Goal: Check status: Check status

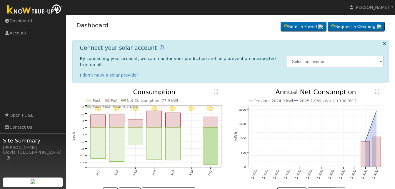
scroll to position [13, 0]
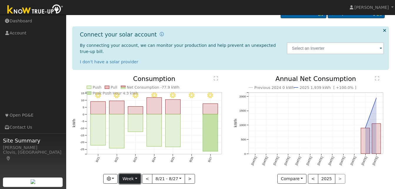
click at [137, 174] on button "Week" at bounding box center [129, 179] width 21 height 10
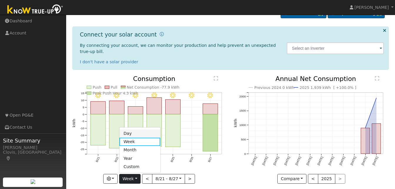
click at [136, 129] on link "Day" at bounding box center [140, 133] width 41 height 8
type input "[DATE]"
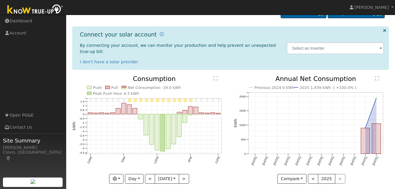
click at [381, 45] on span at bounding box center [381, 48] width 2 height 7
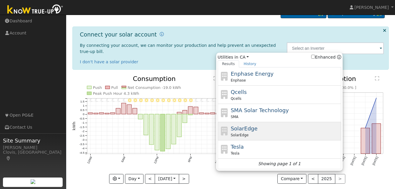
click at [250, 133] on div "SolarEdge" at bounding box center [285, 135] width 109 height 5
type input "SolarEdge"
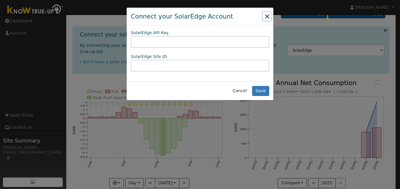
click at [267, 15] on button "Close" at bounding box center [267, 16] width 8 height 8
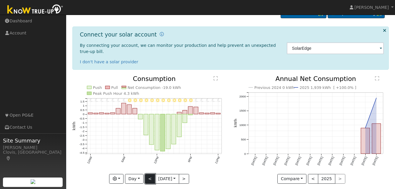
click at [146, 174] on button "<" at bounding box center [150, 179] width 10 height 10
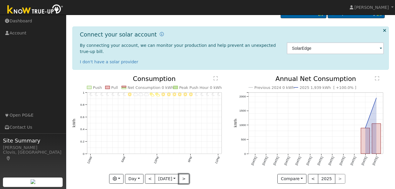
click at [184, 174] on button ">" at bounding box center [184, 179] width 10 height 10
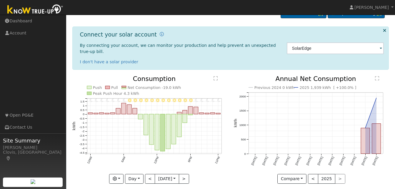
click at [380, 46] on span at bounding box center [381, 48] width 2 height 7
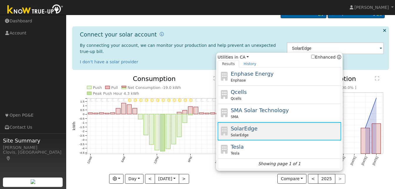
click at [242, 126] on span "SolarEdge" at bounding box center [244, 128] width 27 height 6
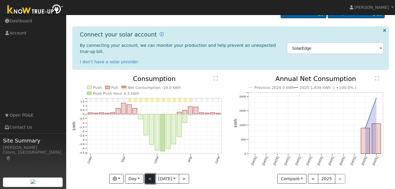
click at [147, 174] on button "<" at bounding box center [150, 179] width 10 height 10
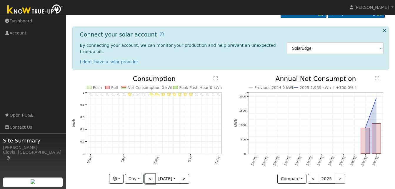
click at [147, 174] on button "<" at bounding box center [150, 179] width 10 height 10
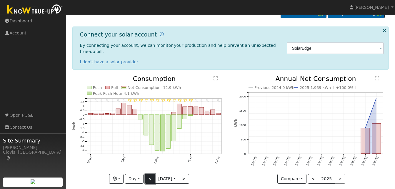
click at [147, 174] on button "<" at bounding box center [150, 179] width 10 height 10
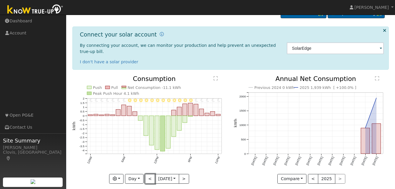
click at [147, 174] on button "<" at bounding box center [150, 179] width 10 height 10
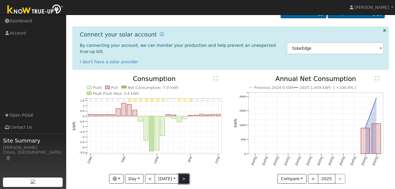
click at [186, 174] on button ">" at bounding box center [184, 179] width 10 height 10
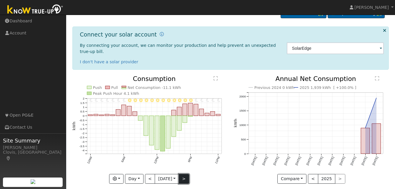
click at [186, 174] on button ">" at bounding box center [184, 179] width 10 height 10
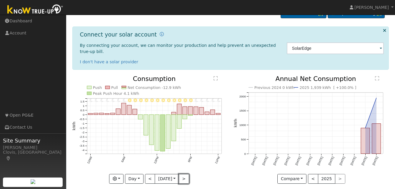
click at [186, 174] on button ">" at bounding box center [184, 179] width 10 height 10
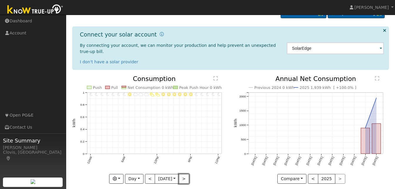
click at [185, 174] on button ">" at bounding box center [184, 179] width 10 height 10
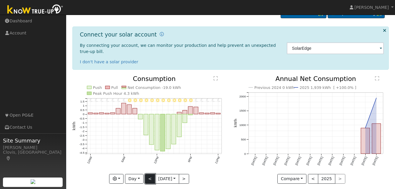
click at [150, 174] on button "<" at bounding box center [150, 179] width 10 height 10
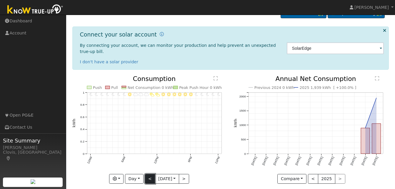
click at [147, 174] on button "<" at bounding box center [150, 179] width 10 height 10
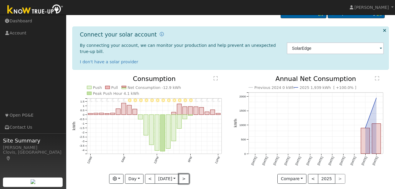
click at [185, 174] on button ">" at bounding box center [184, 179] width 10 height 10
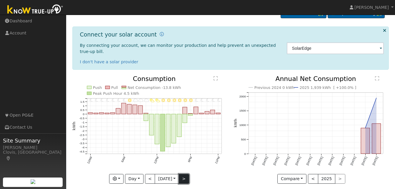
click at [185, 174] on button ">" at bounding box center [184, 179] width 10 height 10
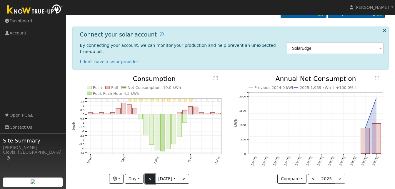
click at [149, 176] on button "<" at bounding box center [150, 179] width 10 height 10
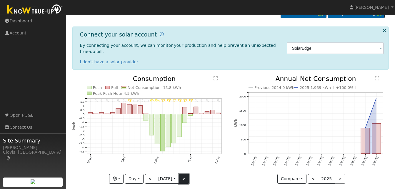
click at [186, 174] on button ">" at bounding box center [184, 179] width 10 height 10
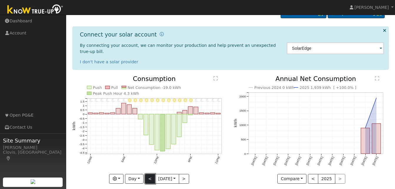
click at [150, 175] on button "<" at bounding box center [150, 179] width 10 height 10
type input "[DATE]"
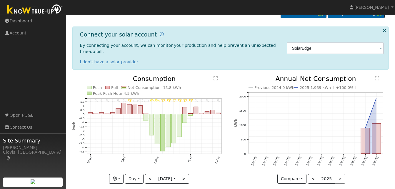
click at [381, 45] on span at bounding box center [381, 48] width 2 height 7
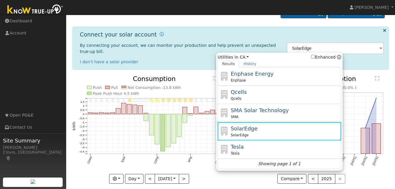
click at [248, 125] on span "SolarEdge" at bounding box center [244, 128] width 27 height 6
